Goal: Information Seeking & Learning: Learn about a topic

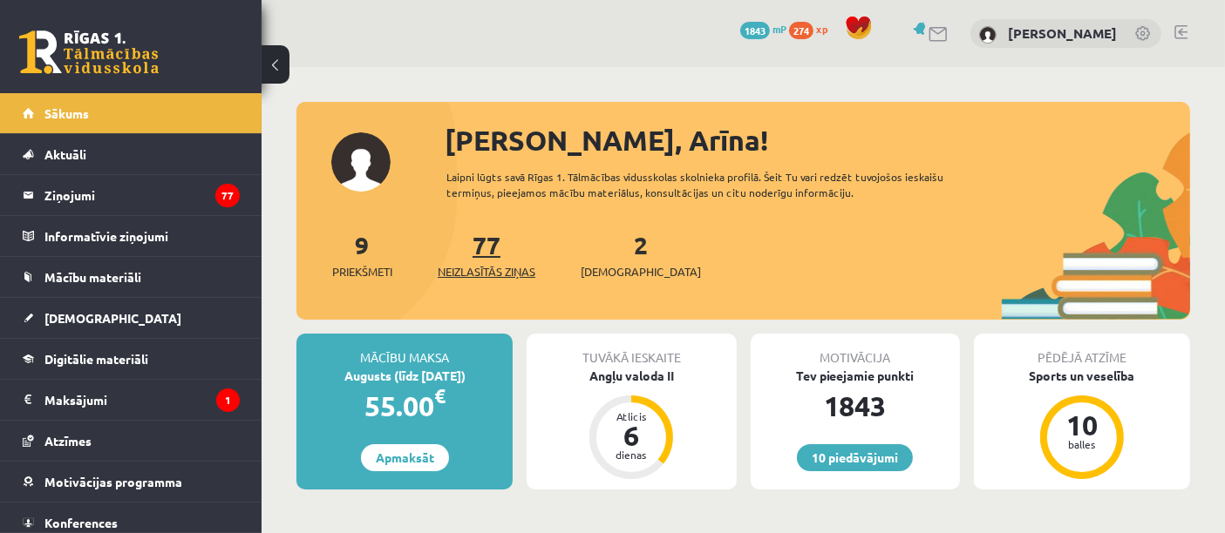
click at [512, 270] on span "Neizlasītās ziņas" at bounding box center [487, 271] width 98 height 17
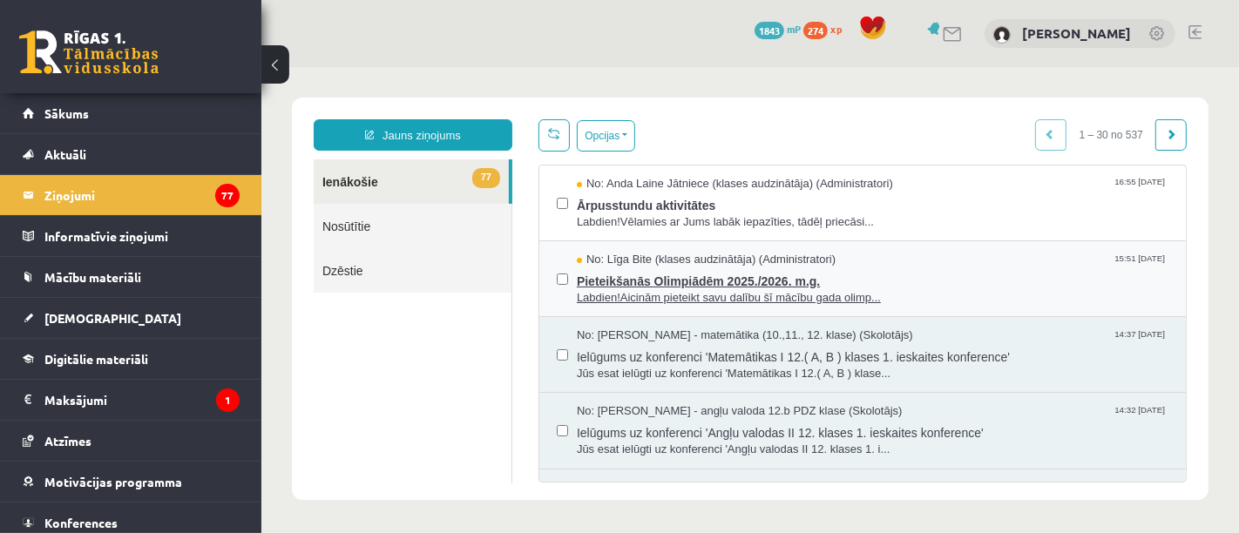
click at [693, 280] on span "Pieteikšanās Olimpiādēm 2025./2026. m.g." at bounding box center [872, 279] width 592 height 22
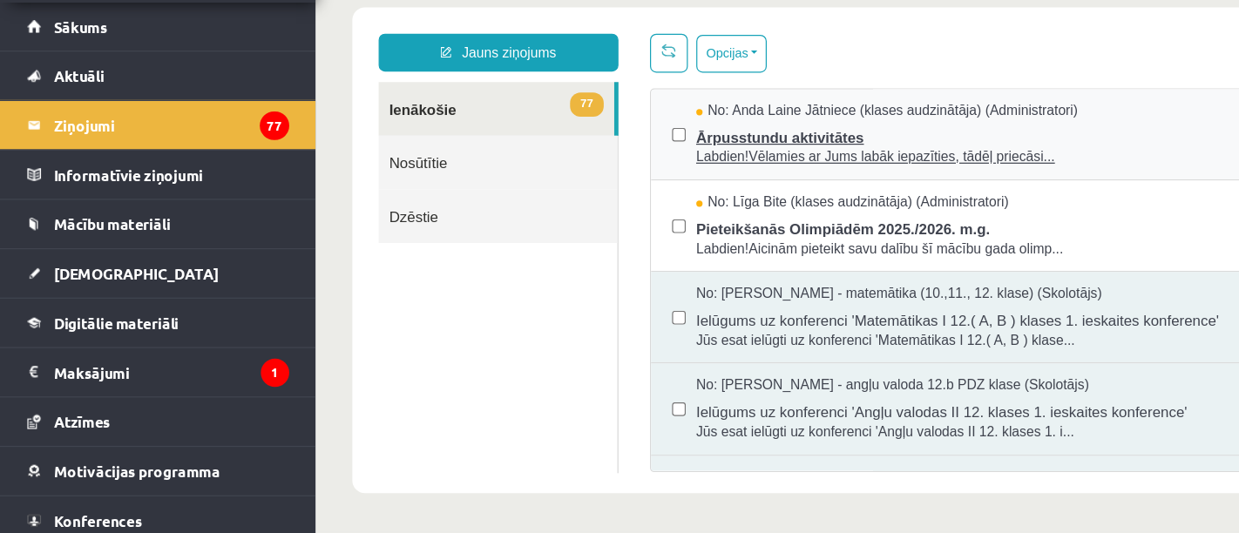
click at [709, 126] on span "Labdien!Vēlamies ar Jums labāk iepazīties, tādēļ priecāsi..." at bounding box center [927, 127] width 592 height 17
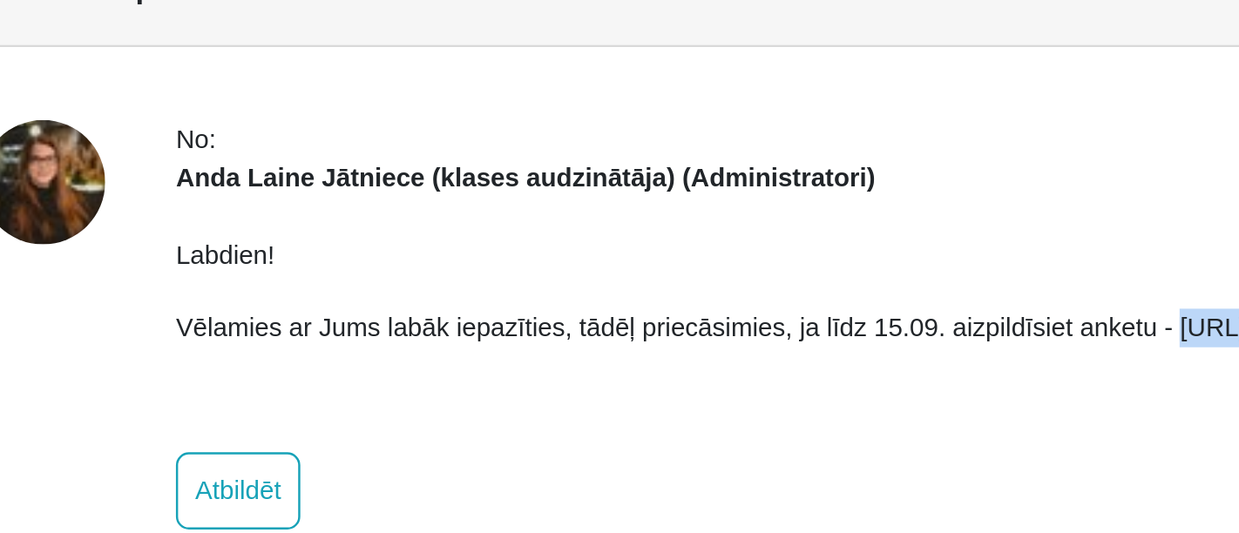
drag, startPoint x: -368, startPoint y: -33, endPoint x: -172, endPoint y: -23, distance: 196.4
copy p "https://forms.gle/mVxkUEapGFxHM7hU7 :)"
drag, startPoint x: -180, startPoint y: -33, endPoint x: -319, endPoint y: -39, distance: 139.6
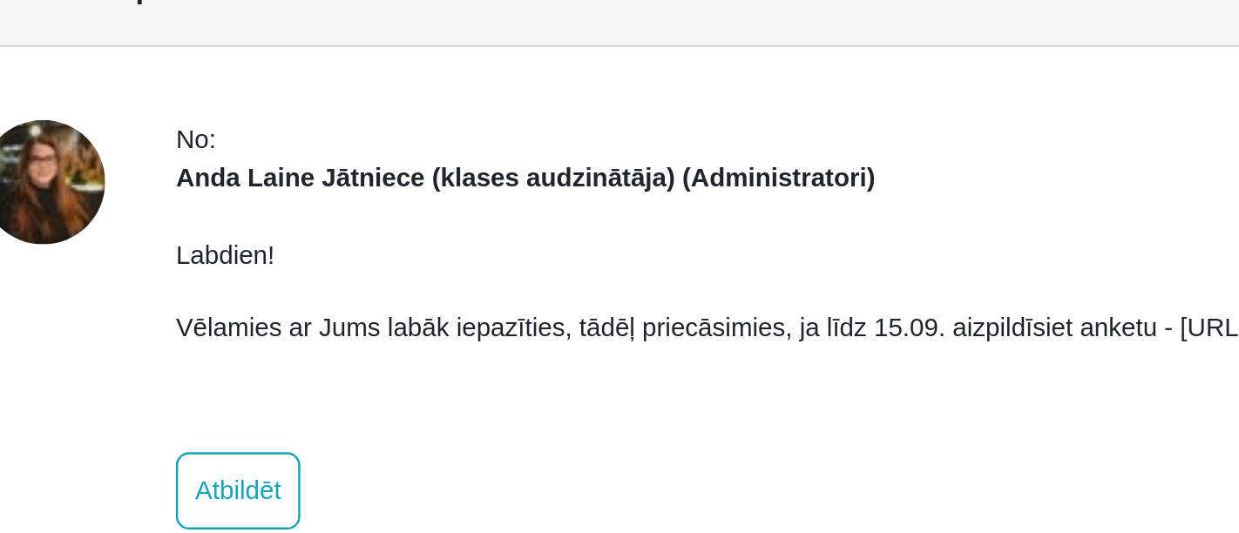
drag, startPoint x: -366, startPoint y: -31, endPoint x: -179, endPoint y: -32, distance: 187.4
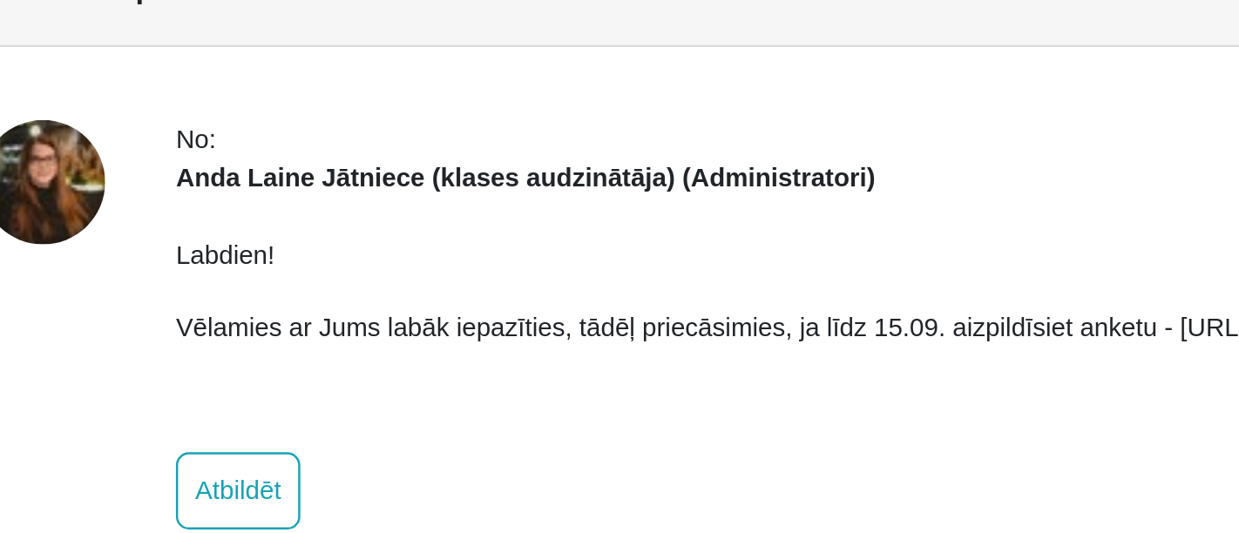
copy p "https://forms.gle/mVxkUEapGFxHM7hU7"
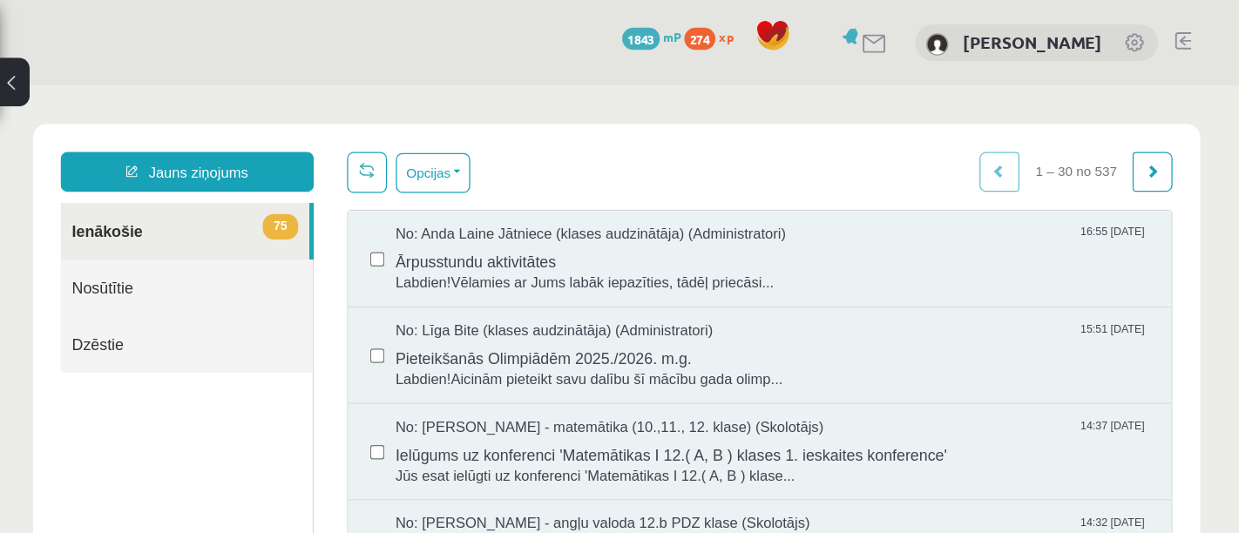
click at [275, 67] on button at bounding box center [275, 64] width 28 height 38
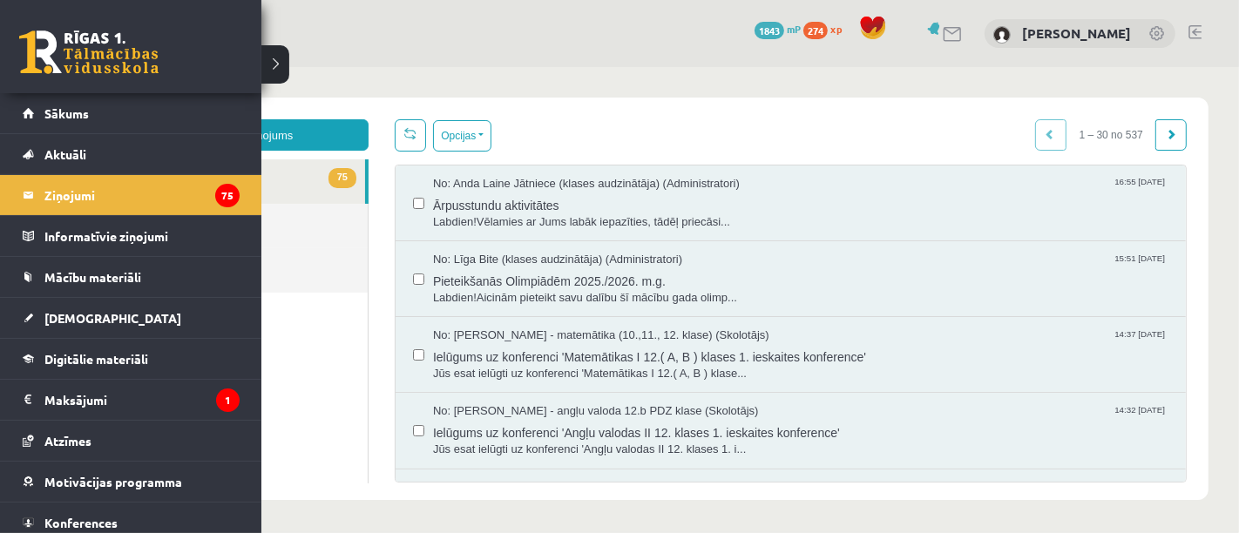
click at [93, 63] on link at bounding box center [88, 53] width 139 height 44
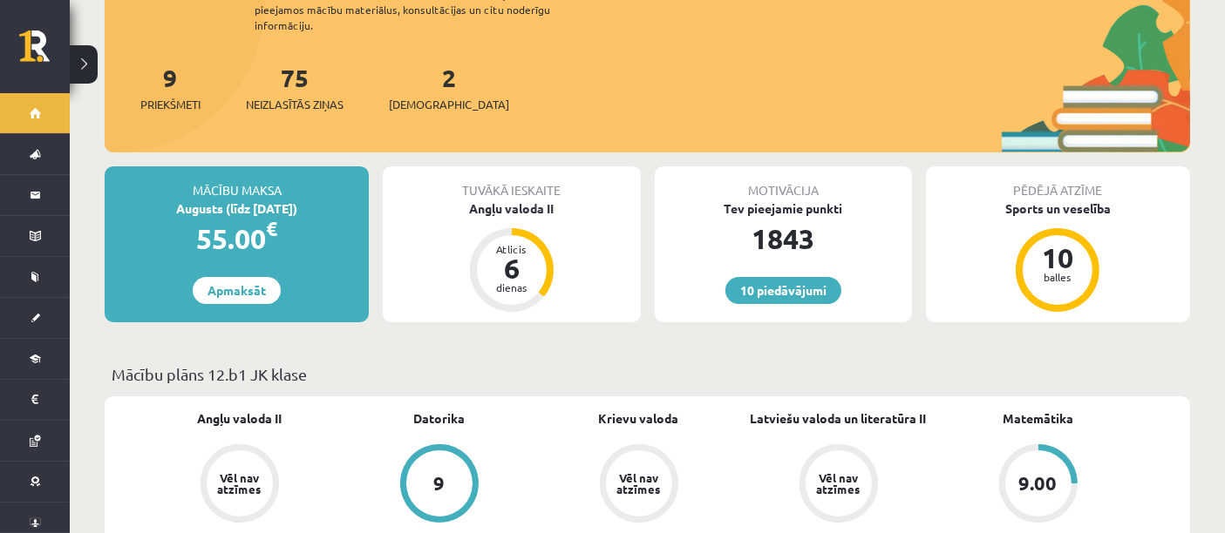
scroll to position [199, 0]
click at [218, 363] on p "Mācību plāns 12.b1 JK klase" at bounding box center [647, 375] width 1071 height 24
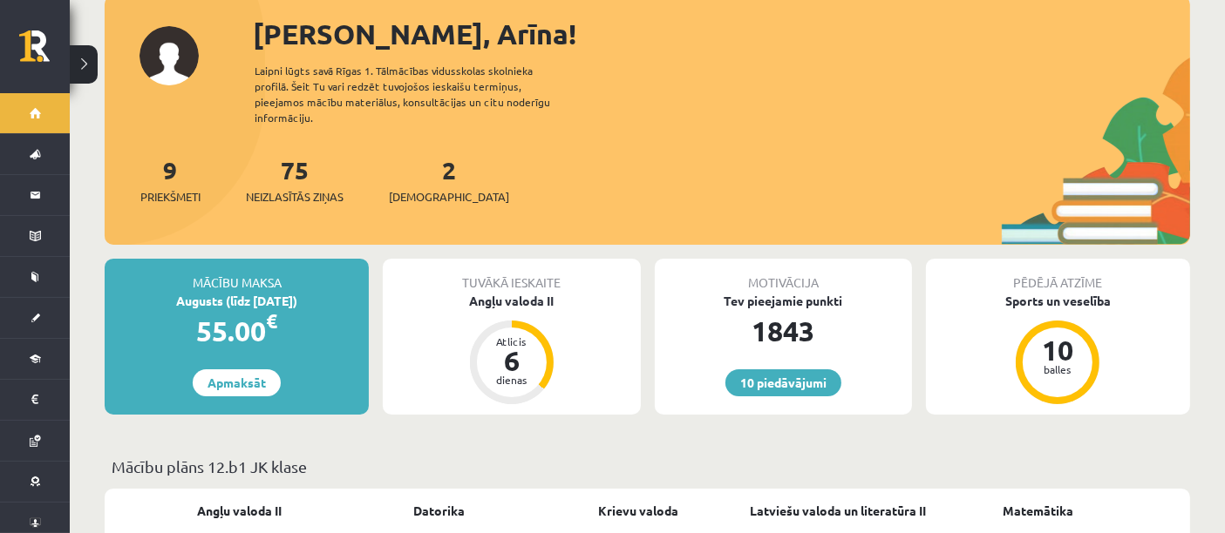
scroll to position [0, 0]
